Goal: Find specific page/section: Find specific page/section

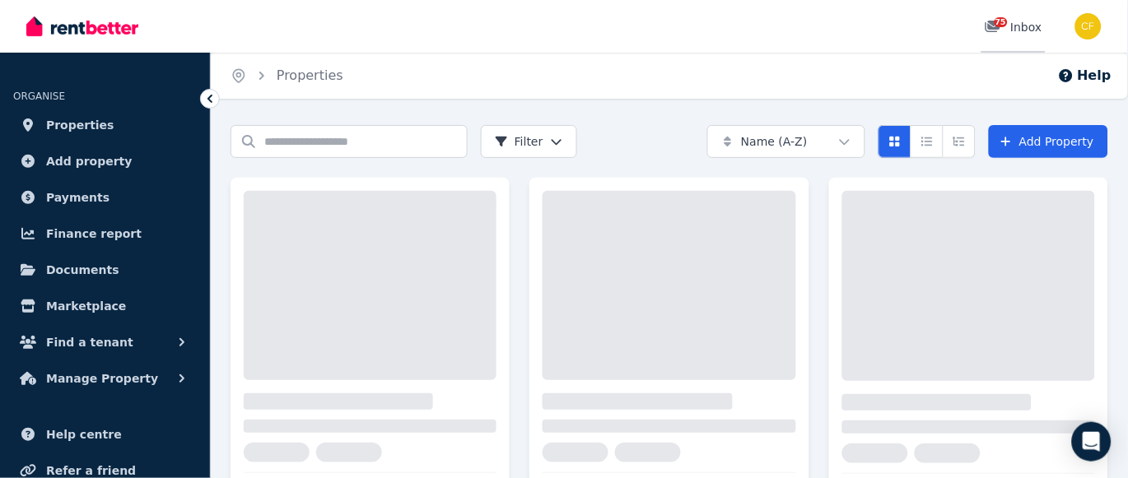
click at [1001, 21] on span "75" at bounding box center [1000, 22] width 13 height 10
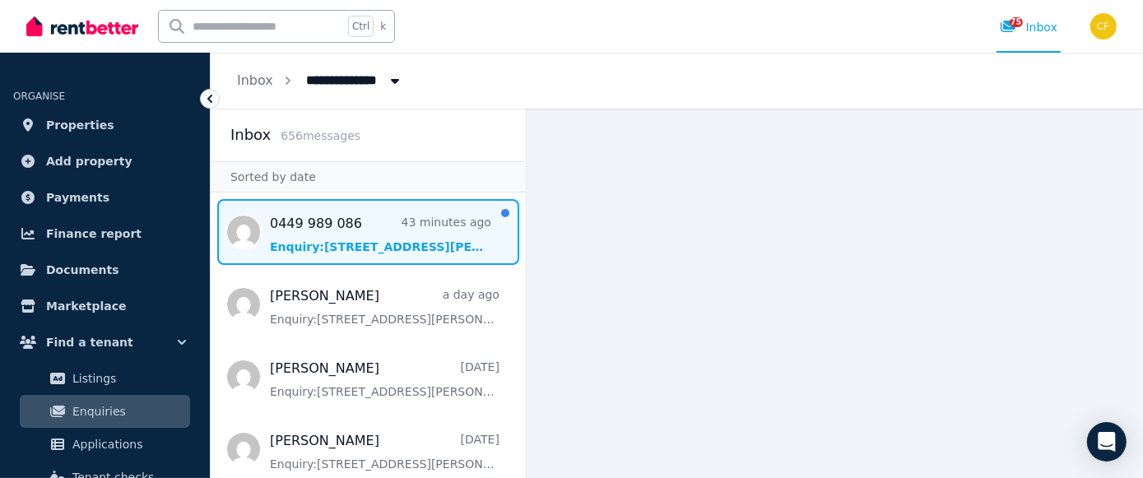
click at [314, 234] on span "Message list" at bounding box center [368, 232] width 315 height 66
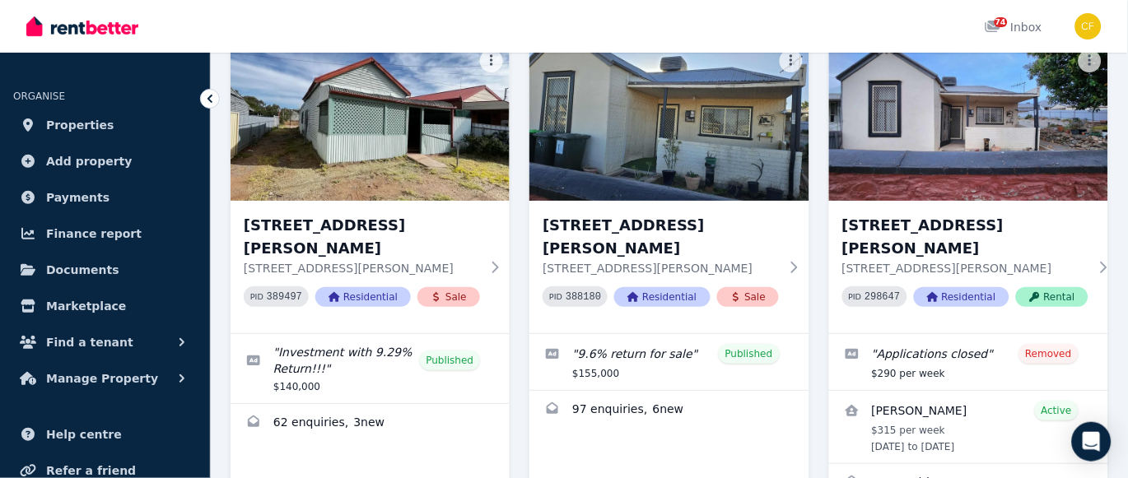
scroll to position [1115, 0]
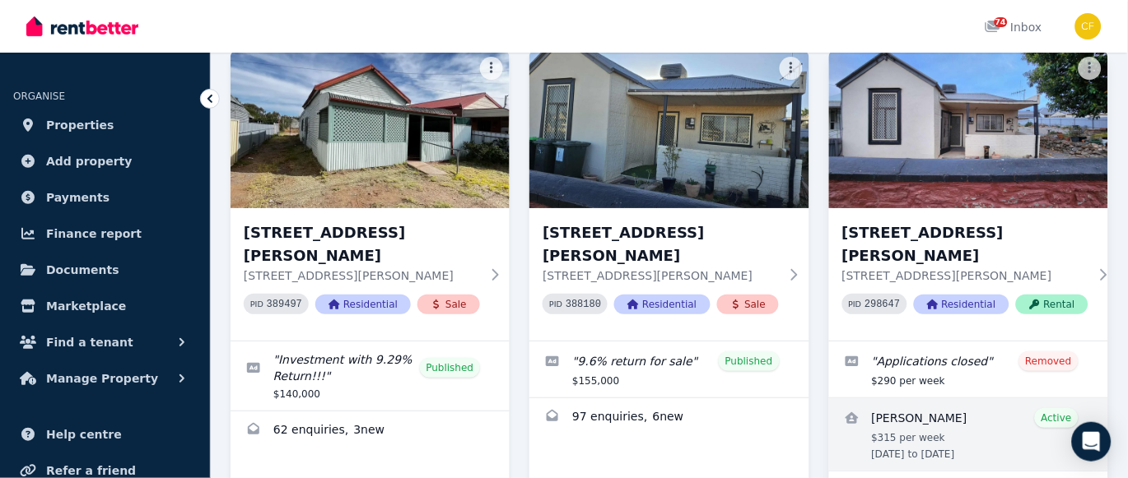
click at [962, 398] on link "View details for Daniel Bartels" at bounding box center [968, 434] width 279 height 72
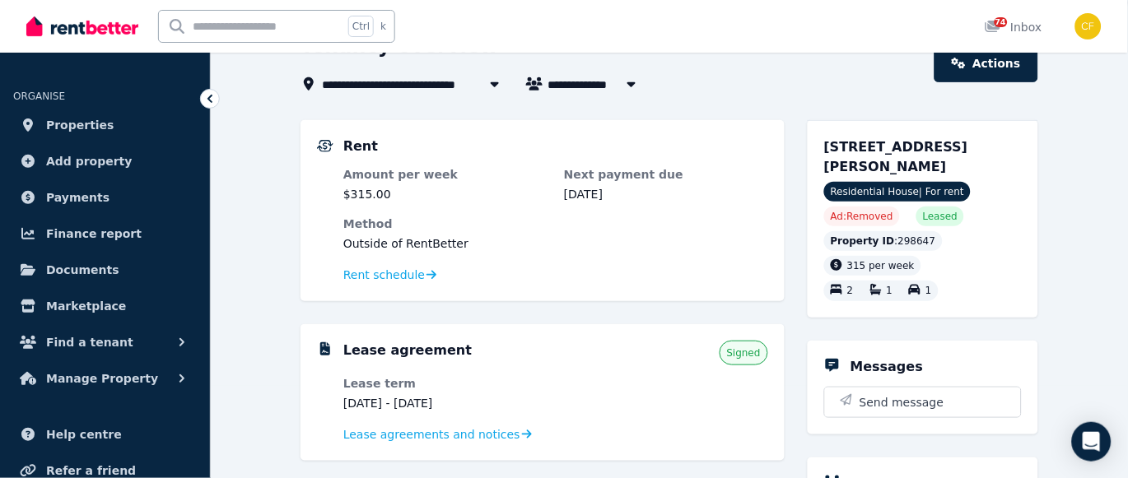
scroll to position [98, 0]
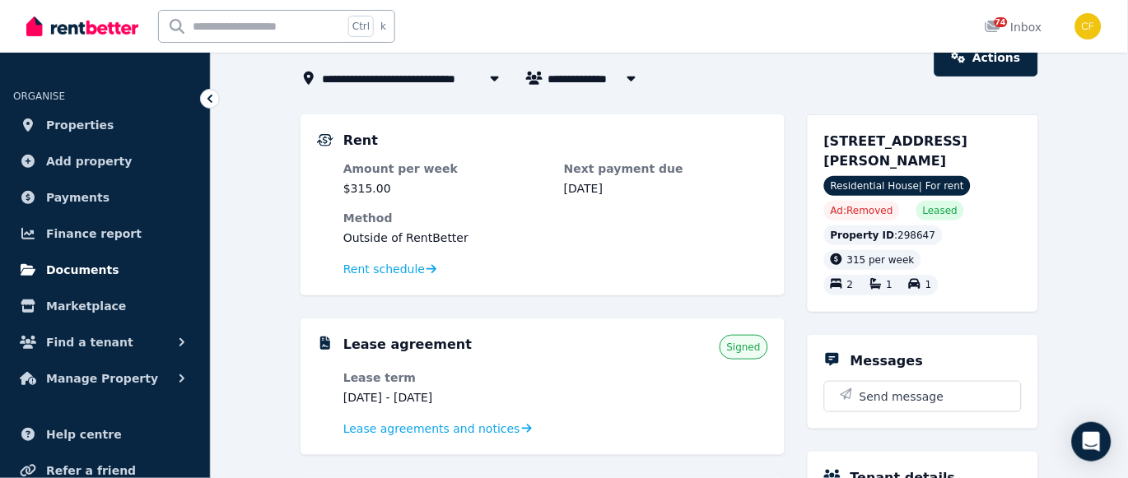
click at [89, 262] on span "Documents" at bounding box center [82, 270] width 73 height 20
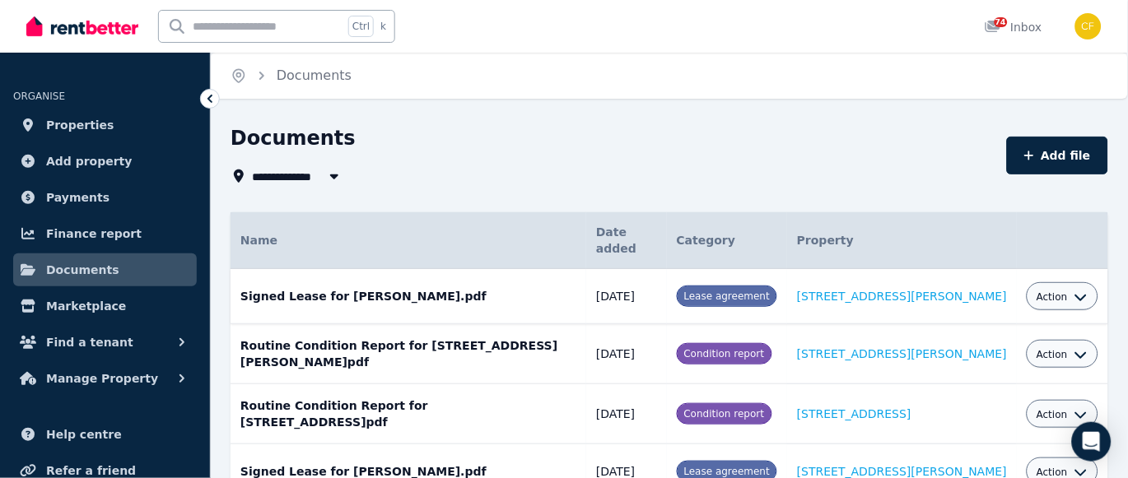
click at [1053, 291] on span "Action" at bounding box center [1051, 297] width 31 height 13
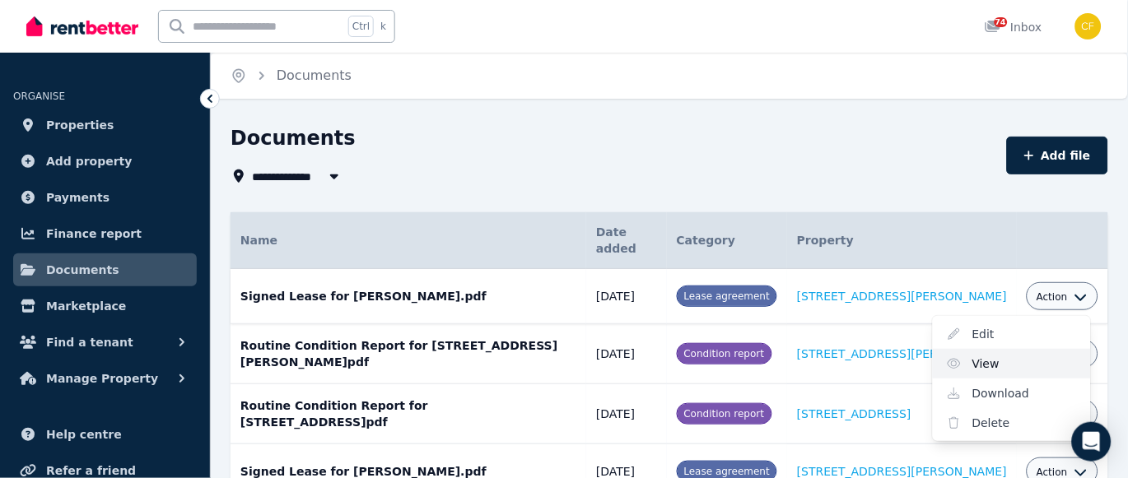
click at [987, 349] on link "View" at bounding box center [1012, 364] width 158 height 30
